Goal: Obtain resource: Obtain resource

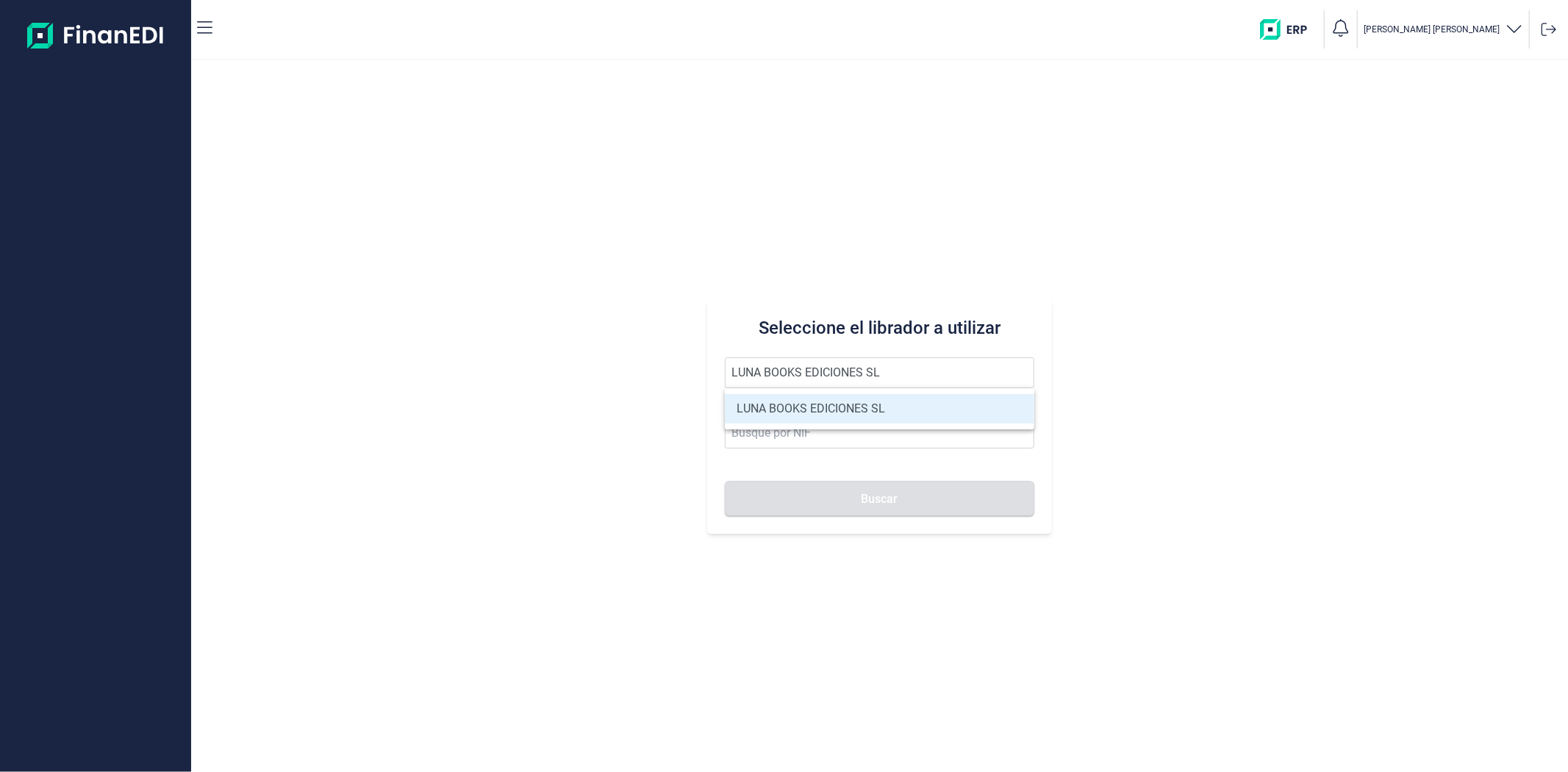
type input "LUNA BOOKS EDICIONES SL"
click at [807, 405] on li "LUNA BOOKS EDICIONES SL" at bounding box center [879, 408] width 308 height 29
type input "B96170998"
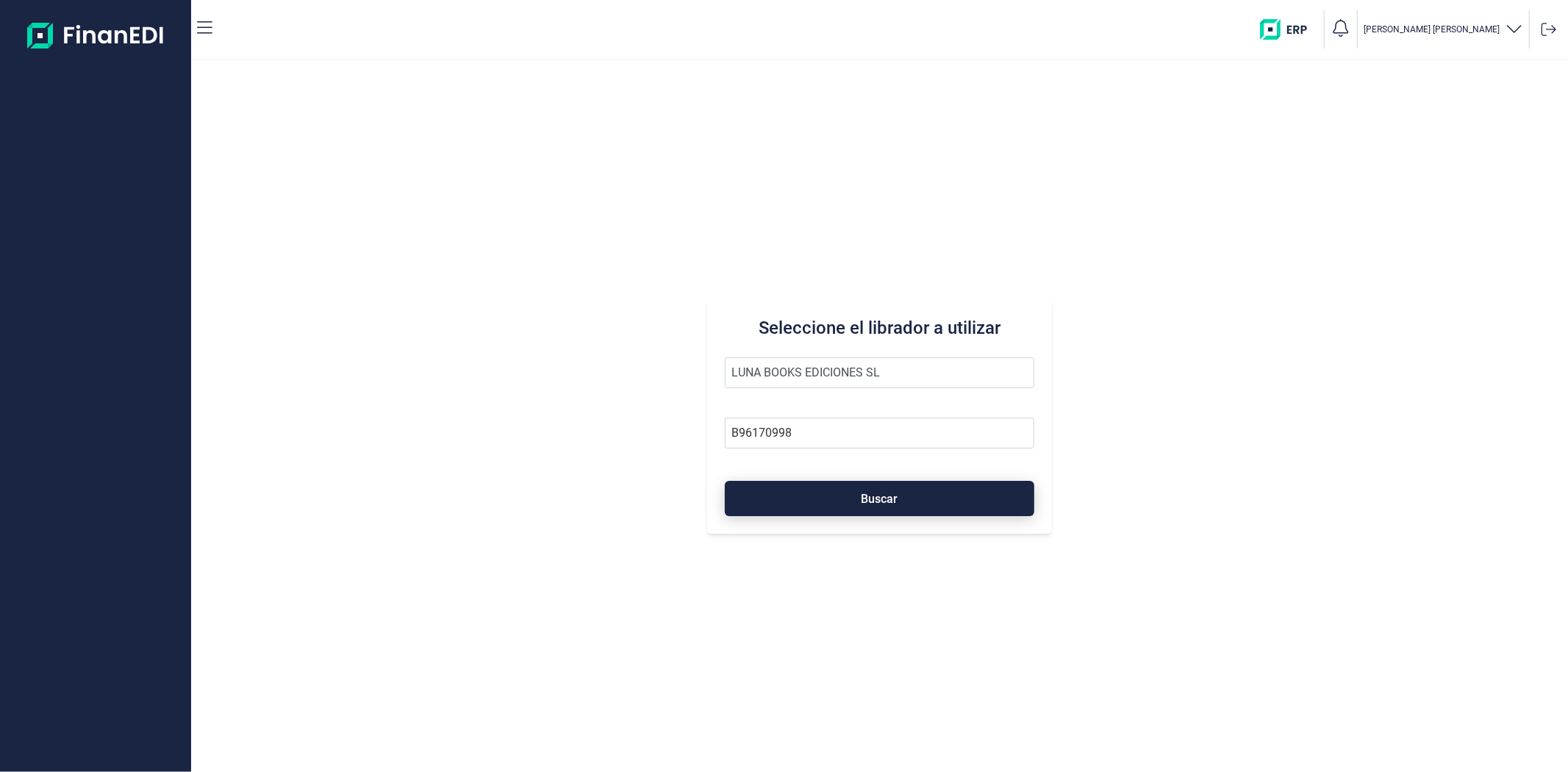
click at [805, 481] on button "Buscar" at bounding box center [879, 498] width 308 height 35
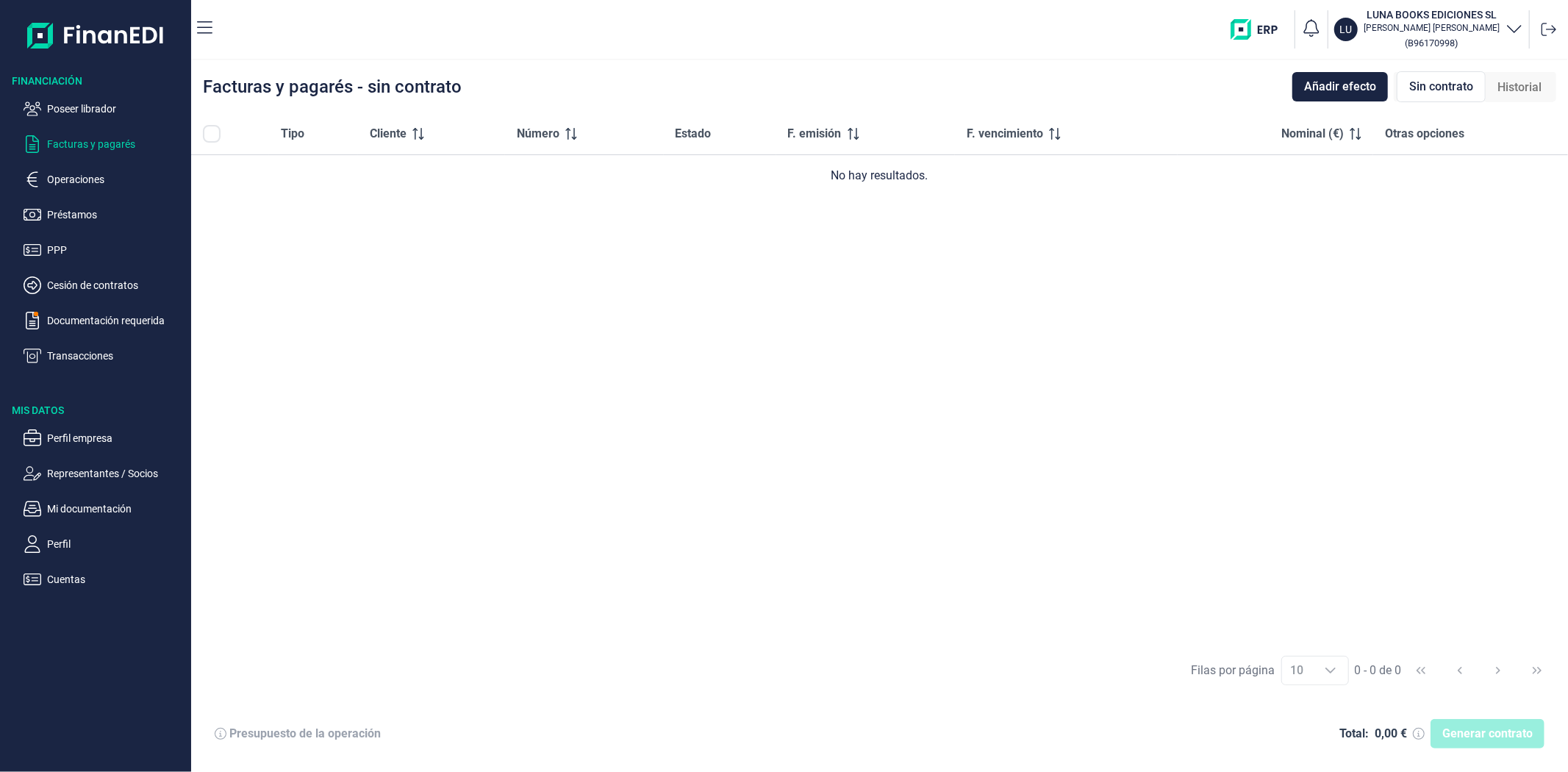
click at [1223, 341] on div "Tipo Cliente Número Estado F. emisión F. vencimiento Nominal (€) Otras opciones…" at bounding box center [879, 379] width 1377 height 532
drag, startPoint x: 591, startPoint y: 88, endPoint x: 367, endPoint y: 182, distance: 242.9
click at [591, 89] on div "Facturas y pagarés - sin contrato Añadir efecto Sin contrato Historial" at bounding box center [879, 87] width 1377 height 53
click at [87, 505] on p "Mi documentación" at bounding box center [116, 508] width 138 height 18
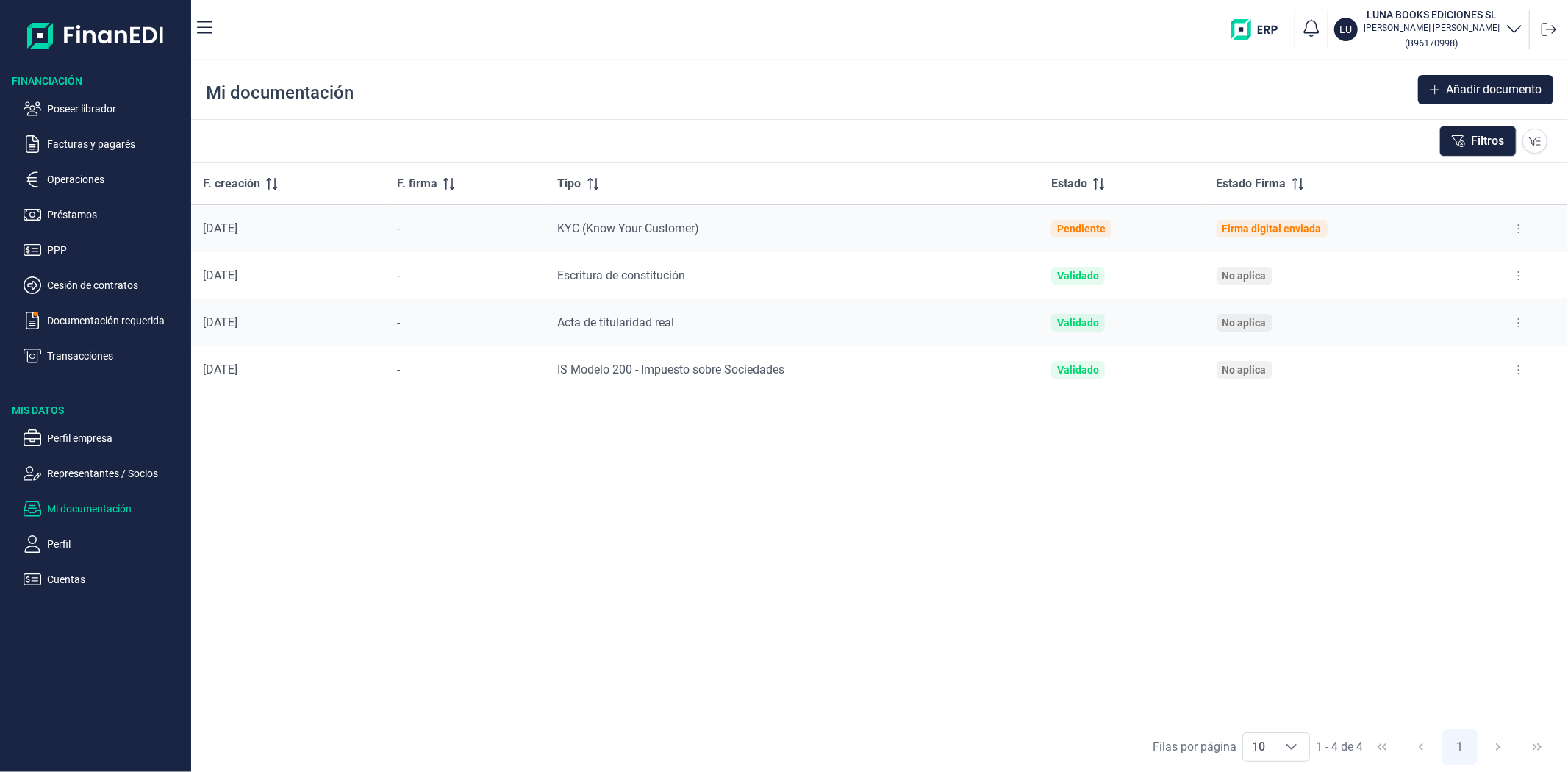
click at [1512, 280] on button at bounding box center [1519, 275] width 26 height 24
click at [1438, 309] on span "Ver documento" at bounding box center [1429, 312] width 70 height 15
